Goal: Navigation & Orientation: Find specific page/section

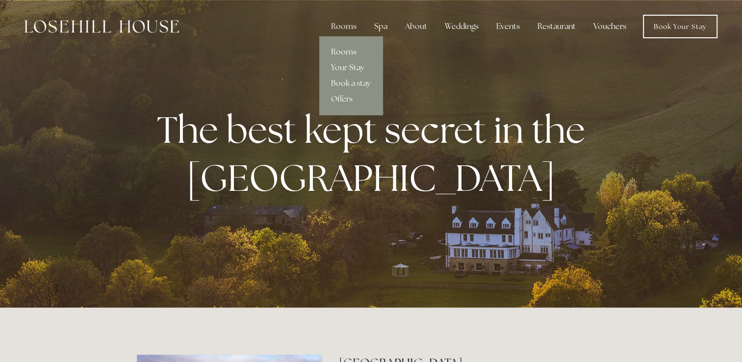
click at [347, 52] on link "Rooms" at bounding box center [350, 52] width 63 height 16
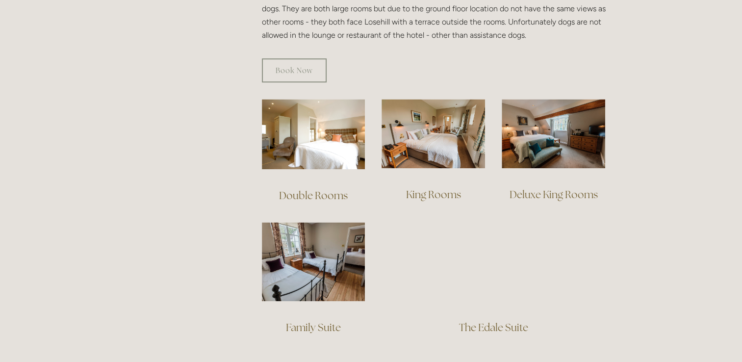
scroll to position [637, 0]
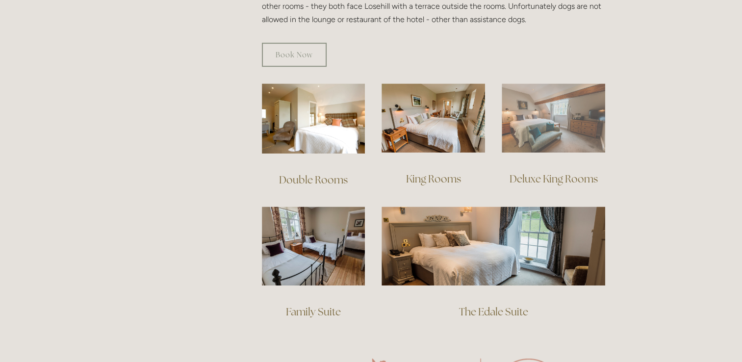
click at [550, 100] on img at bounding box center [552, 117] width 103 height 69
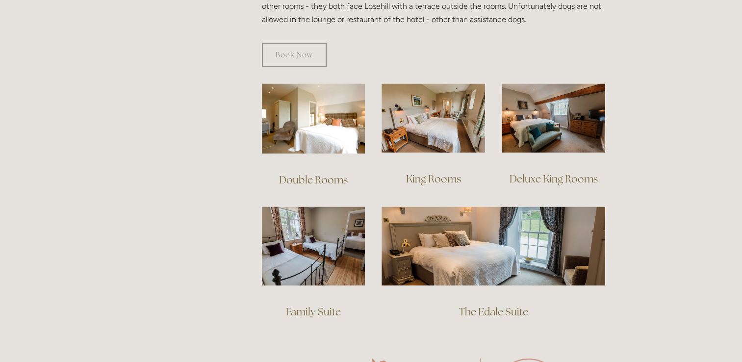
scroll to position [686, 0]
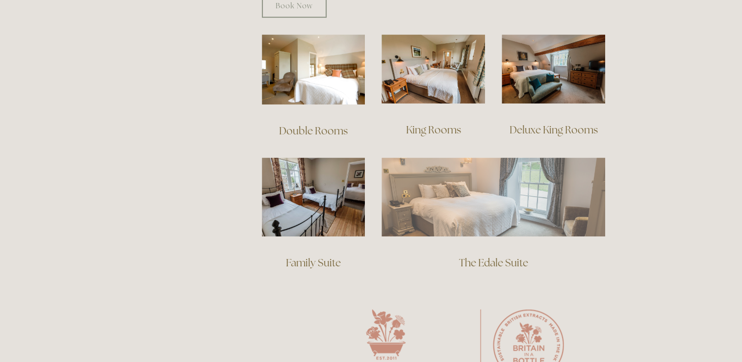
click at [490, 181] on img at bounding box center [493, 196] width 224 height 78
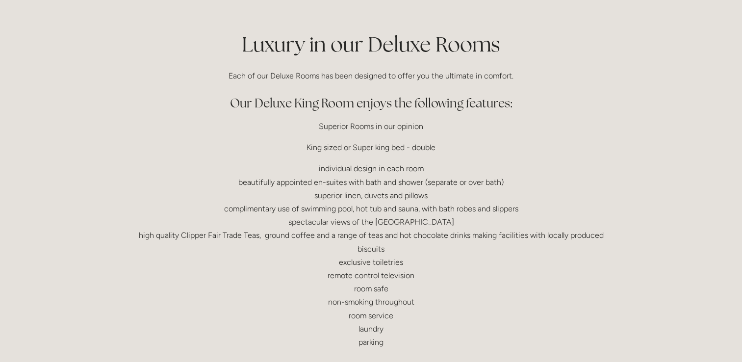
scroll to position [245, 0]
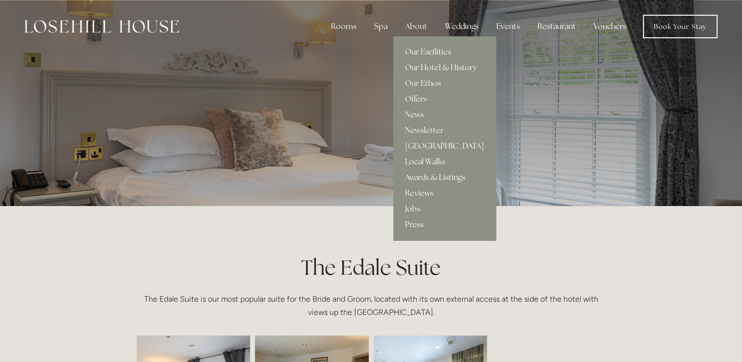
click at [422, 99] on link "Offers" at bounding box center [444, 99] width 102 height 16
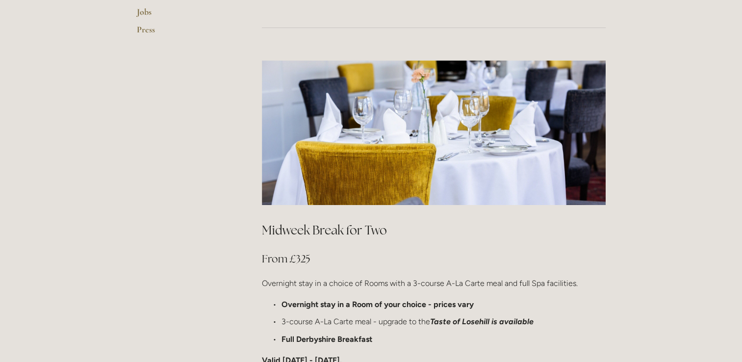
scroll to position [147, 0]
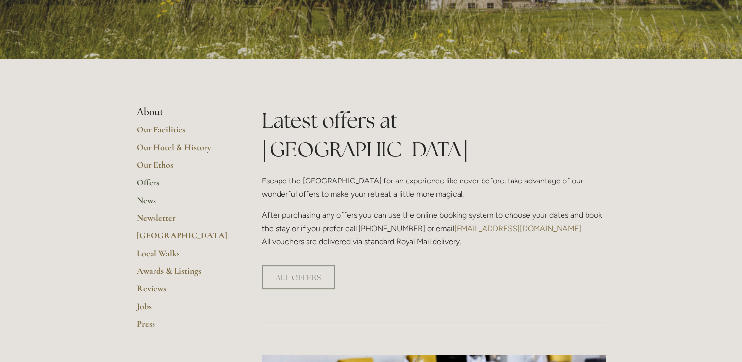
click at [141, 201] on link "News" at bounding box center [184, 204] width 94 height 18
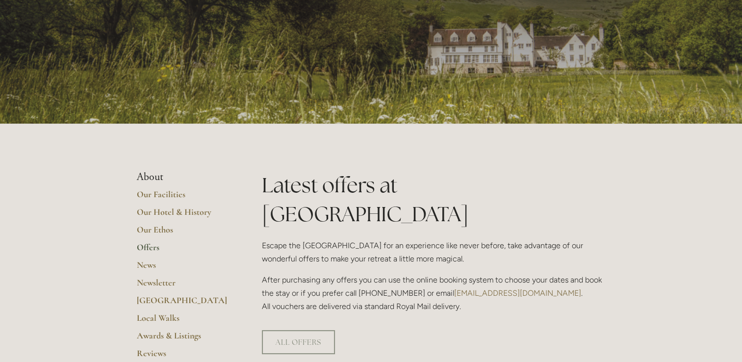
scroll to position [0, 0]
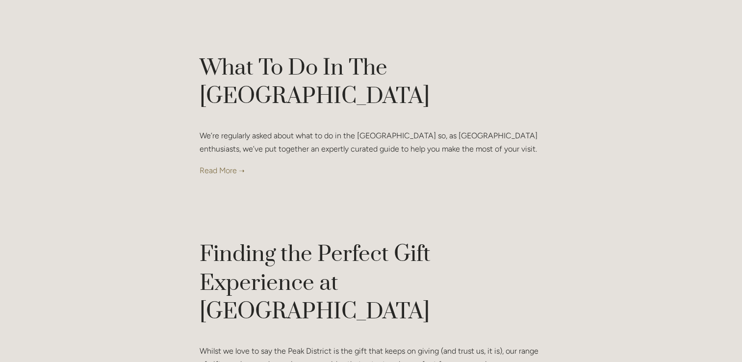
scroll to position [1667, 0]
